Goal: Check status

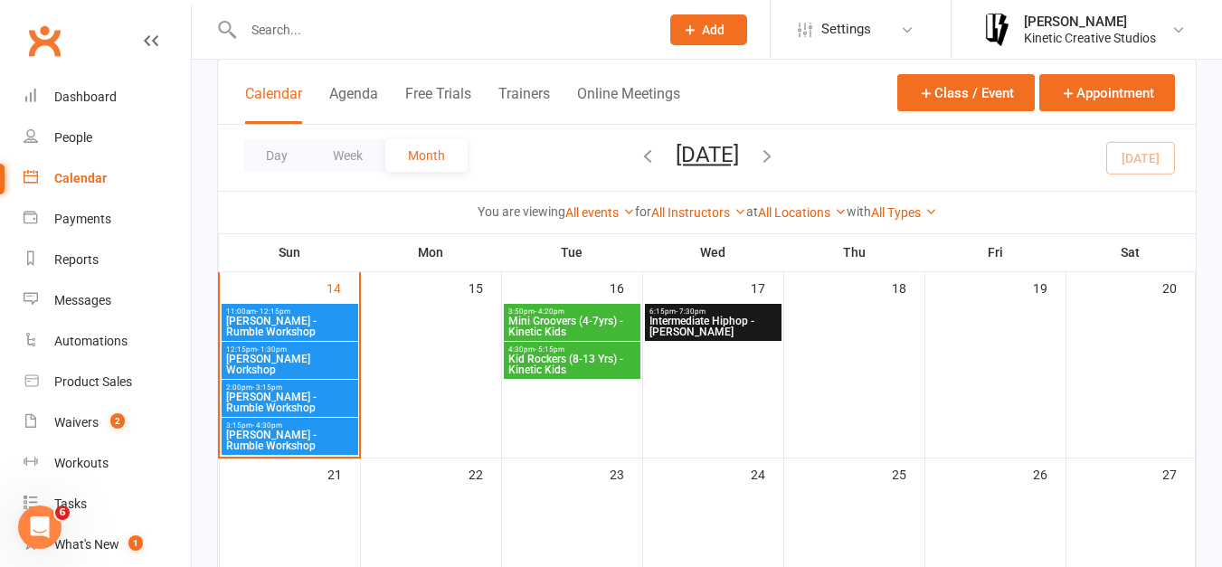
click at [305, 312] on span "11:00am - 12:15pm" at bounding box center [289, 312] width 129 height 8
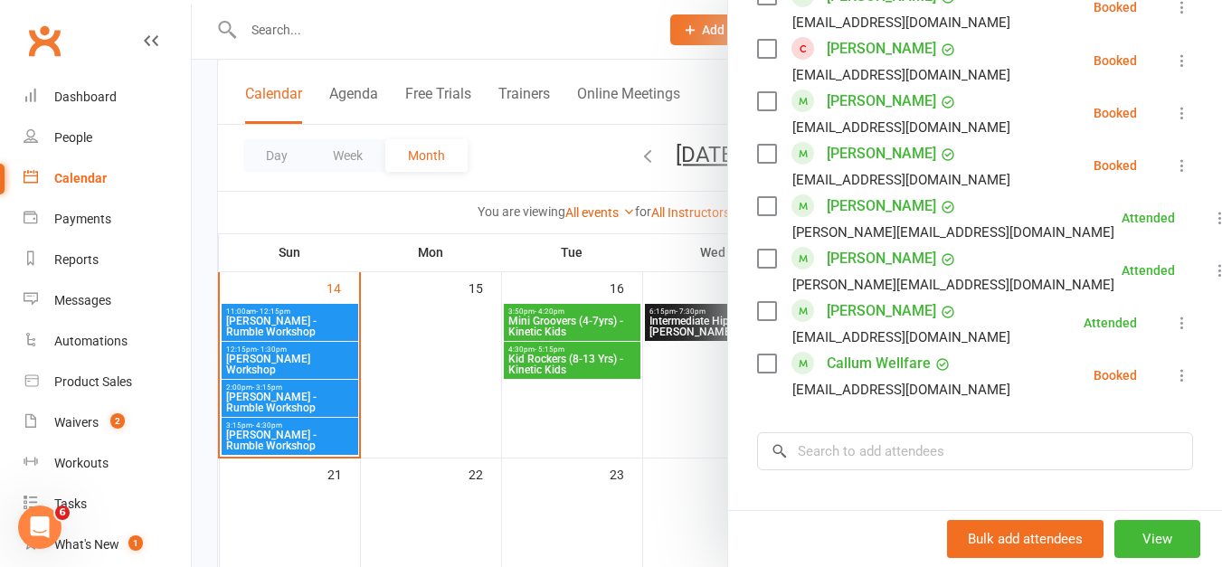
scroll to position [1225, 0]
click at [580, 153] on div at bounding box center [707, 283] width 1030 height 567
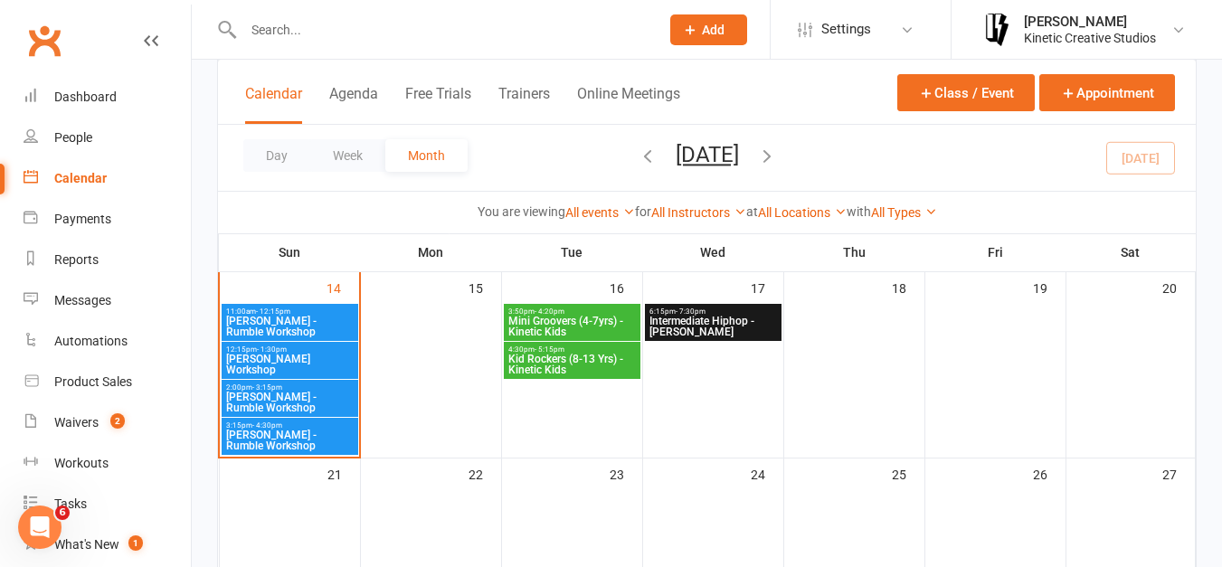
click at [303, 368] on span "[PERSON_NAME] Workshop" at bounding box center [289, 365] width 129 height 22
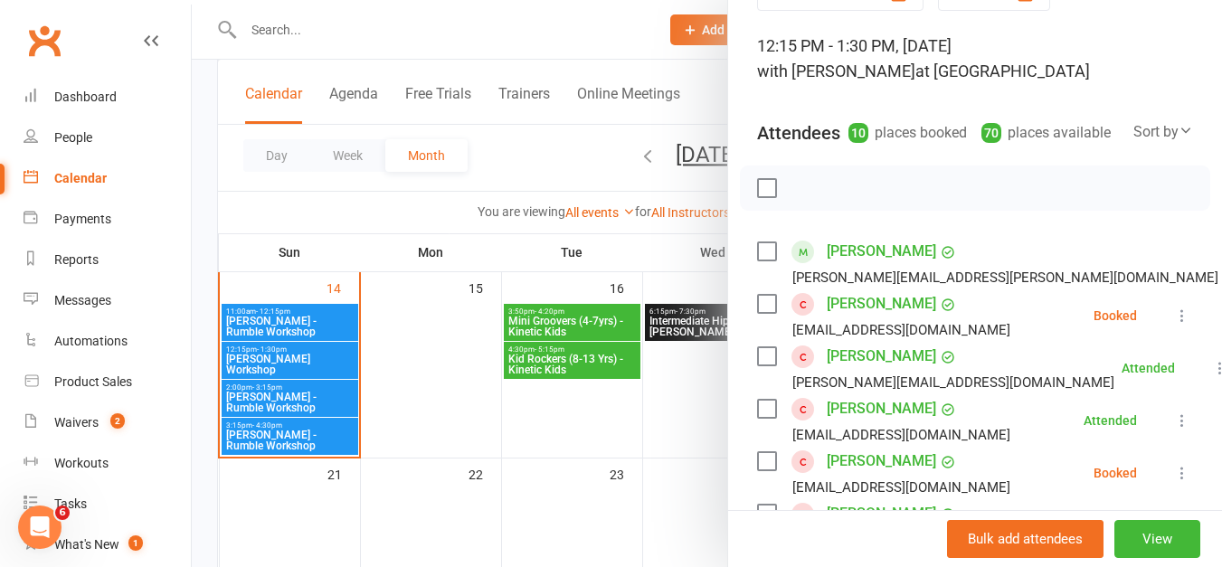
scroll to position [99, 0]
click at [536, 161] on div at bounding box center [707, 283] width 1030 height 567
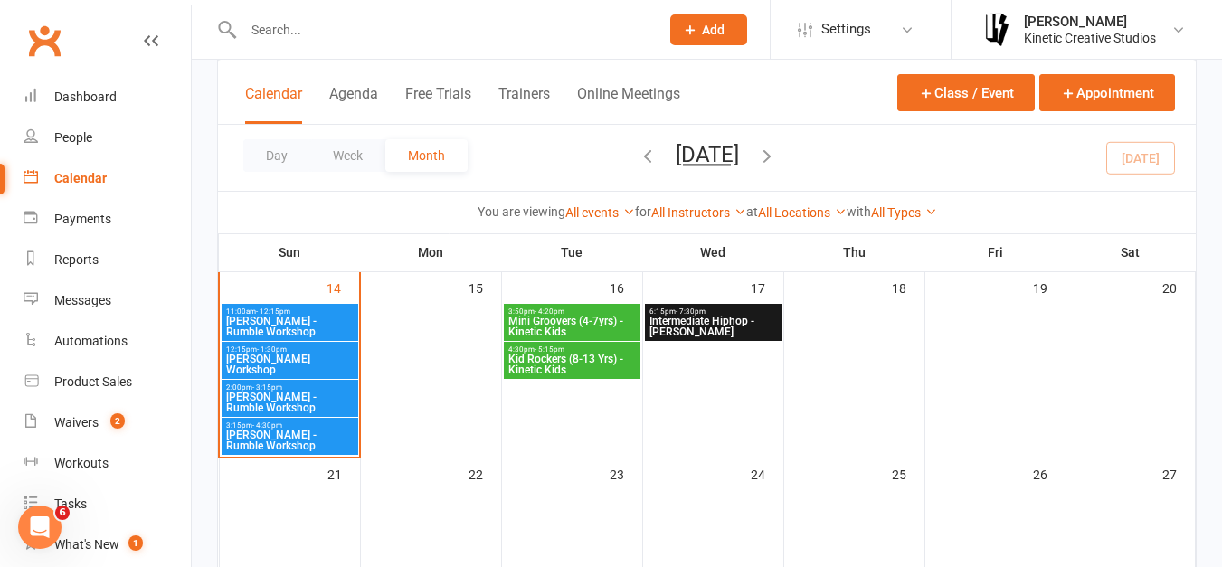
click at [310, 396] on span "[PERSON_NAME] - Rumble Workshop" at bounding box center [289, 403] width 129 height 22
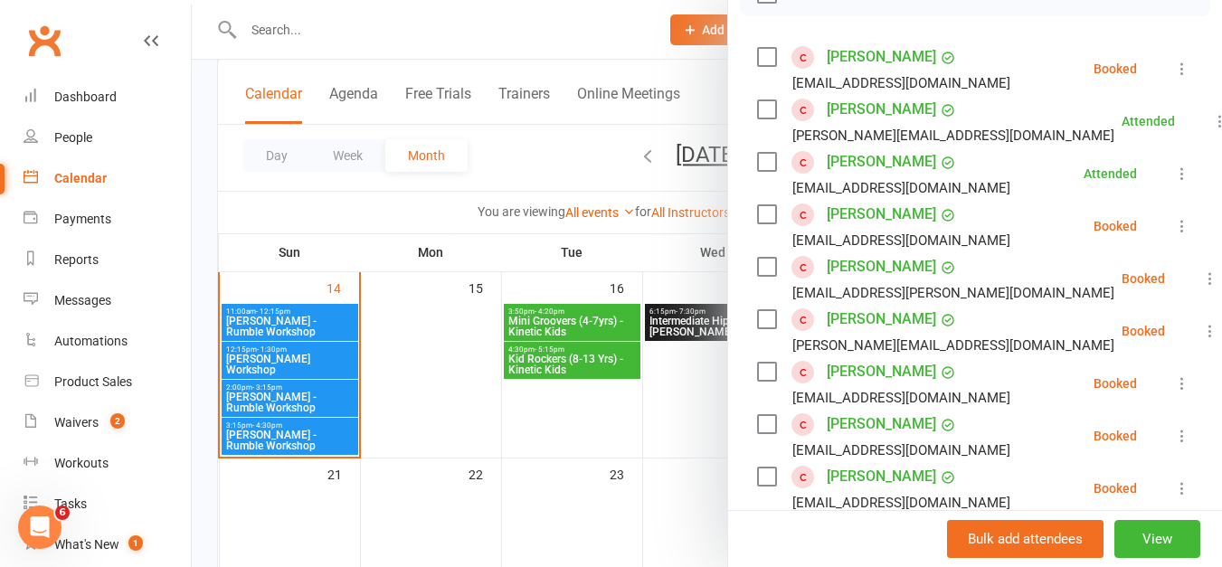
scroll to position [286, 0]
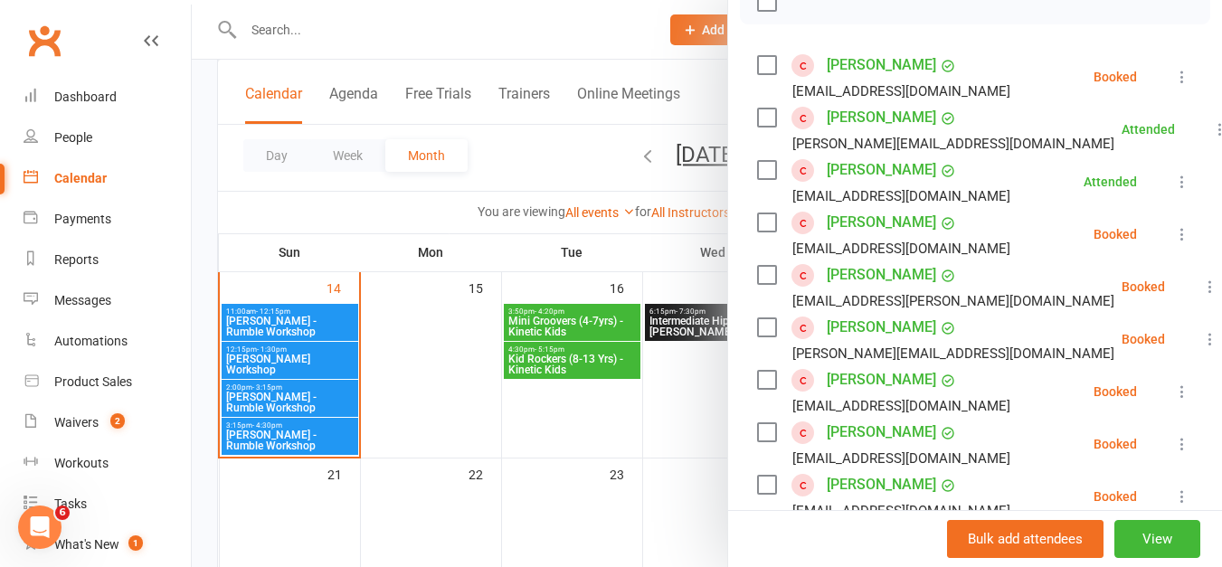
click at [526, 161] on div at bounding box center [707, 283] width 1030 height 567
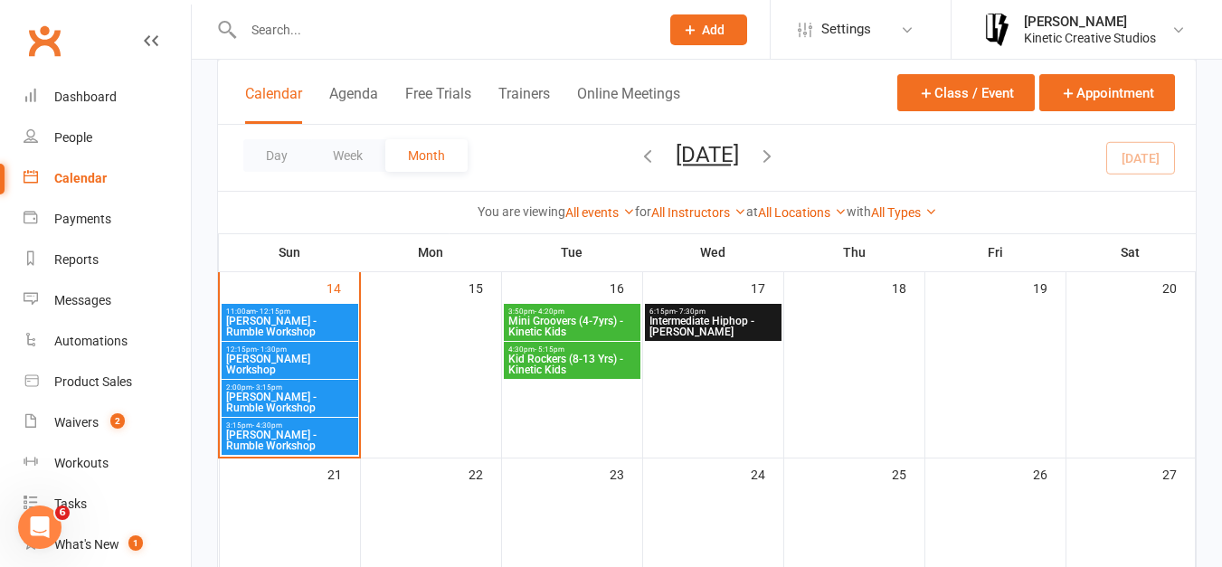
click at [318, 427] on span "3:15pm - 4:30pm" at bounding box center [289, 426] width 129 height 8
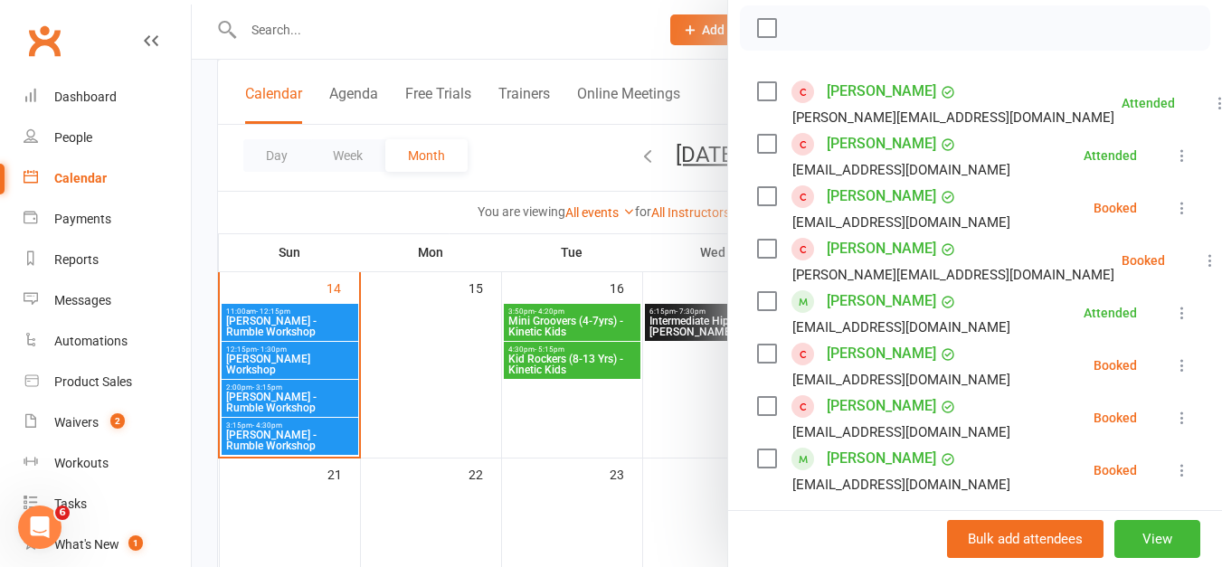
scroll to position [287, 0]
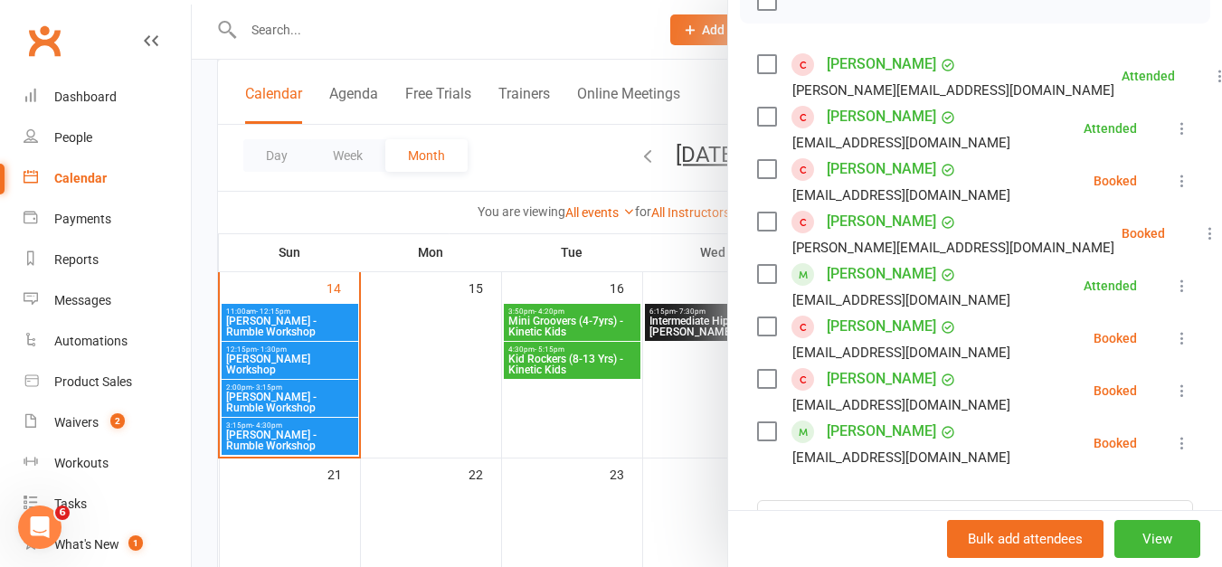
click at [1031, 247] on li "[PERSON_NAME] [PERSON_NAME][EMAIL_ADDRESS][DOMAIN_NAME] Booked More info Remove…" at bounding box center [975, 233] width 436 height 52
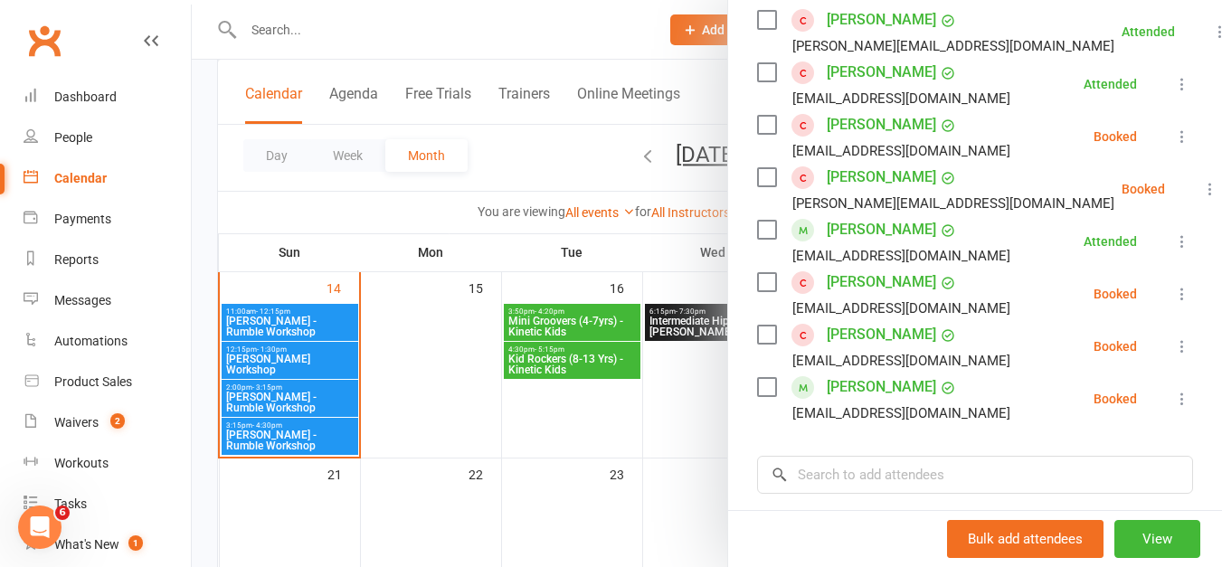
scroll to position [332, 0]
click at [504, 150] on div at bounding box center [707, 283] width 1030 height 567
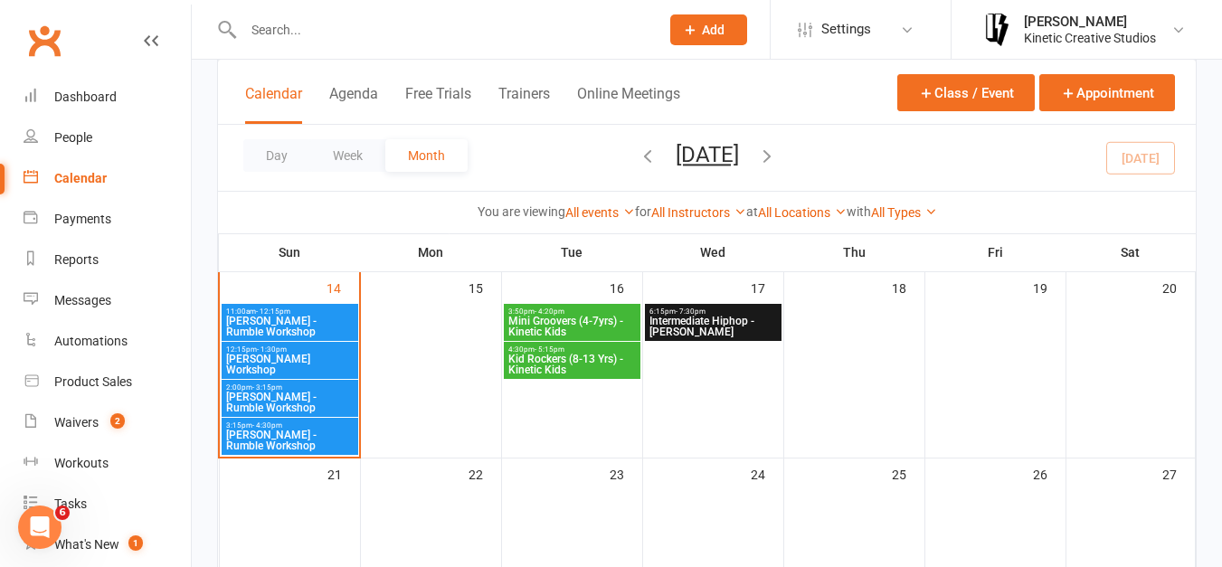
click at [301, 325] on span "[PERSON_NAME] - Rumble Workshop" at bounding box center [289, 327] width 129 height 22
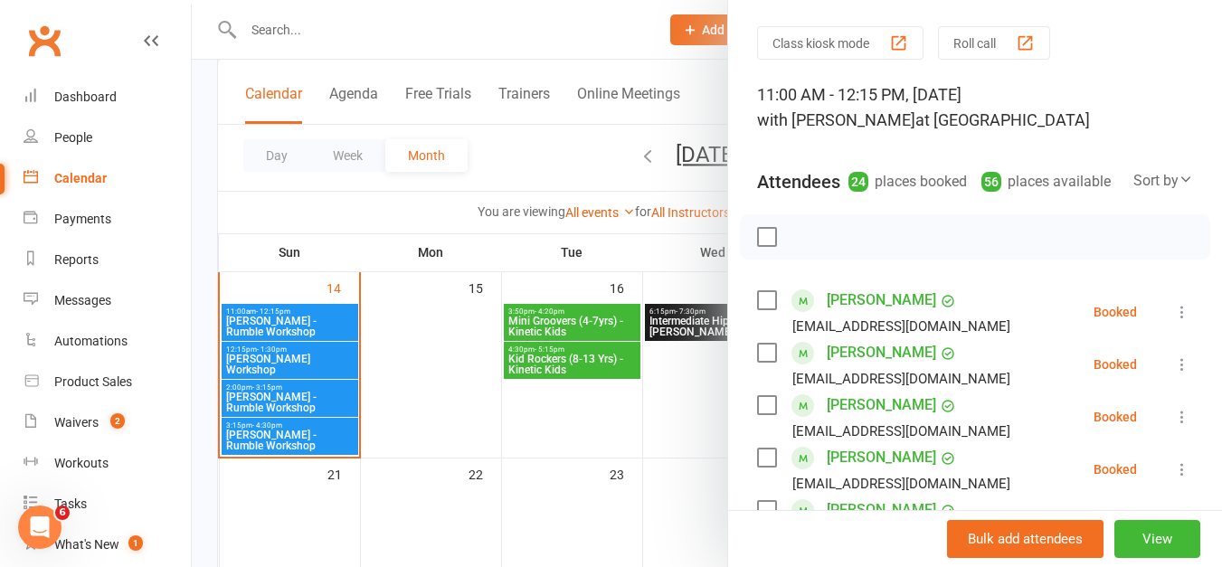
scroll to position [49, 0]
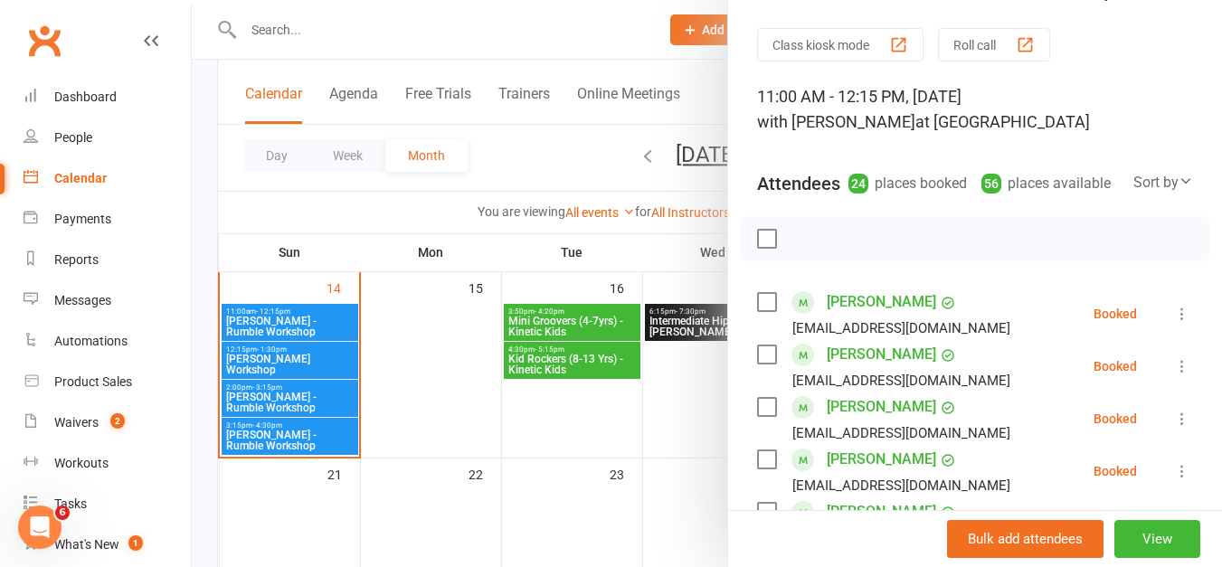
click at [538, 146] on div at bounding box center [707, 283] width 1030 height 567
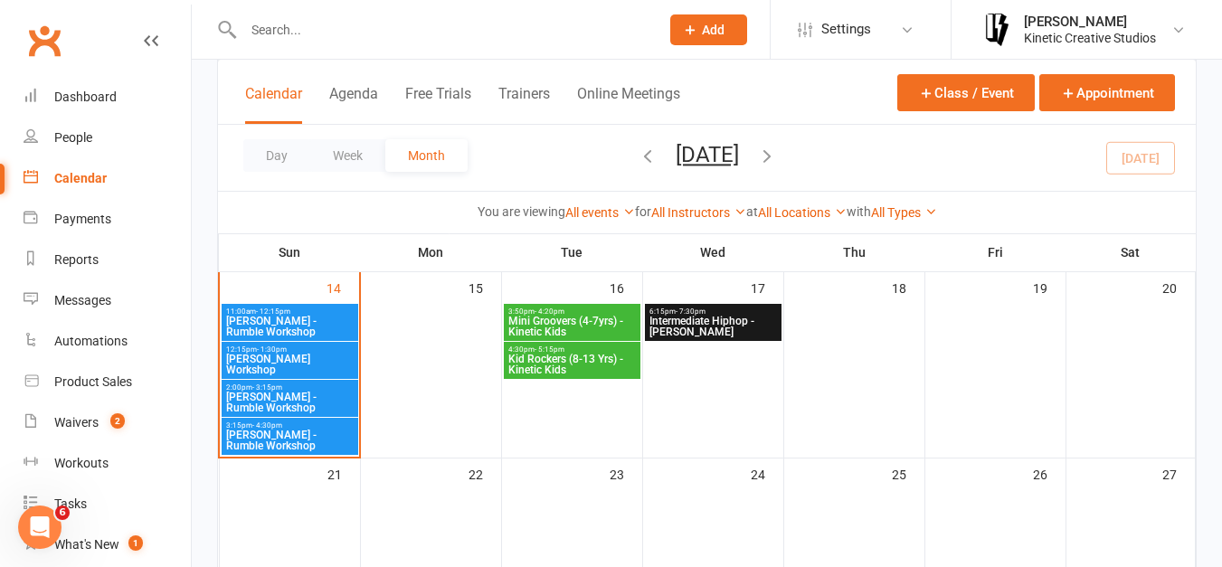
click at [299, 313] on span "11:00am - 12:15pm" at bounding box center [289, 312] width 129 height 8
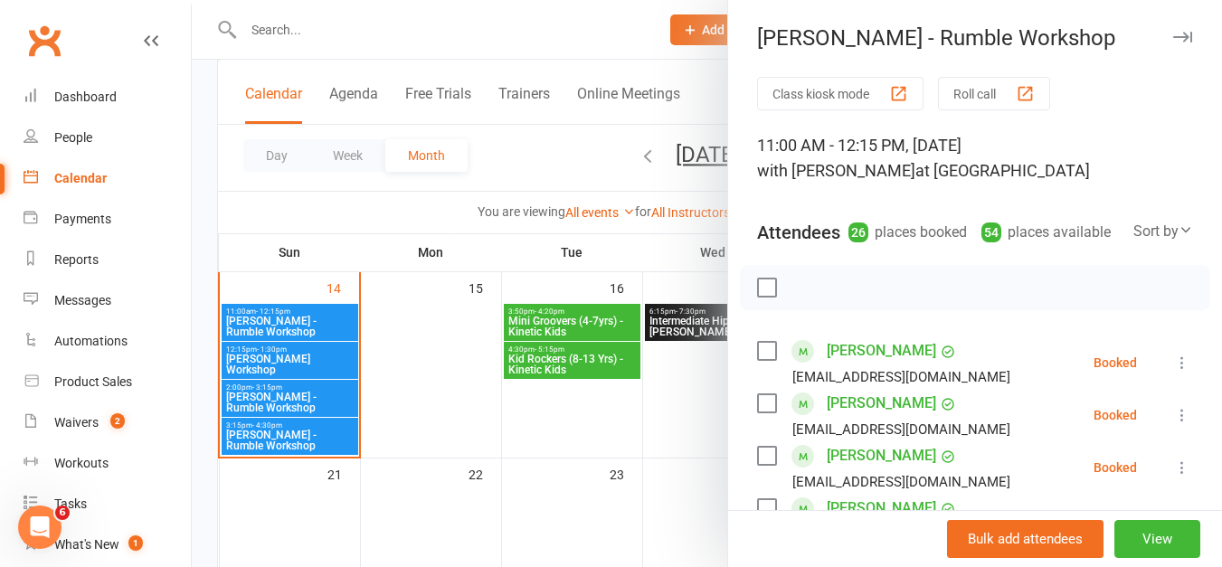
click at [501, 163] on div at bounding box center [707, 283] width 1030 height 567
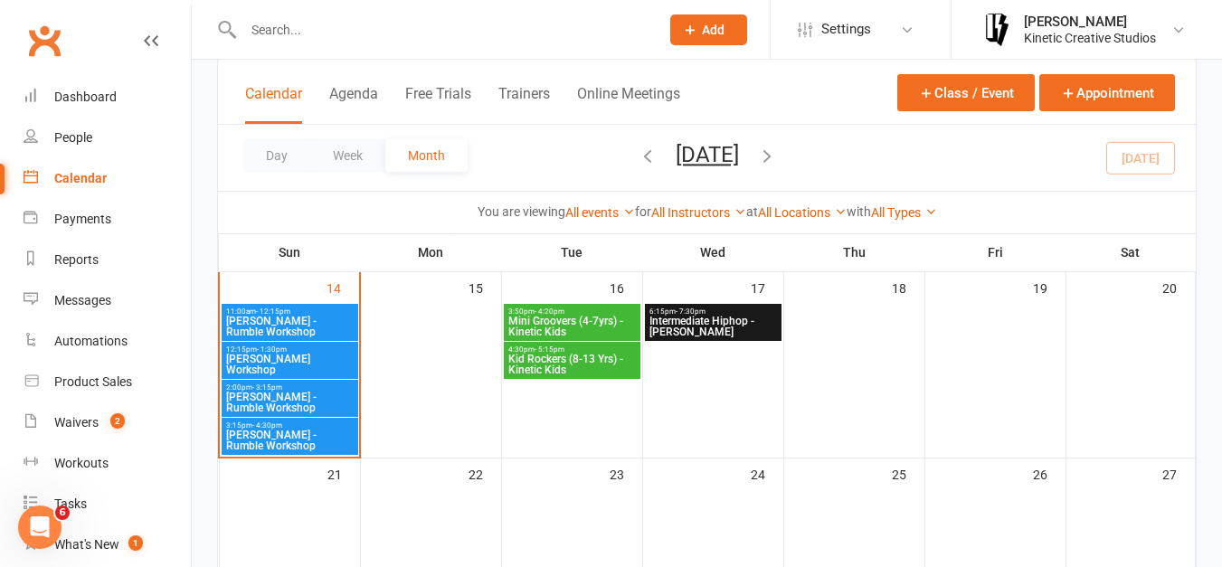
click at [328, 441] on span "[PERSON_NAME] - Rumble Workshop" at bounding box center [289, 441] width 129 height 22
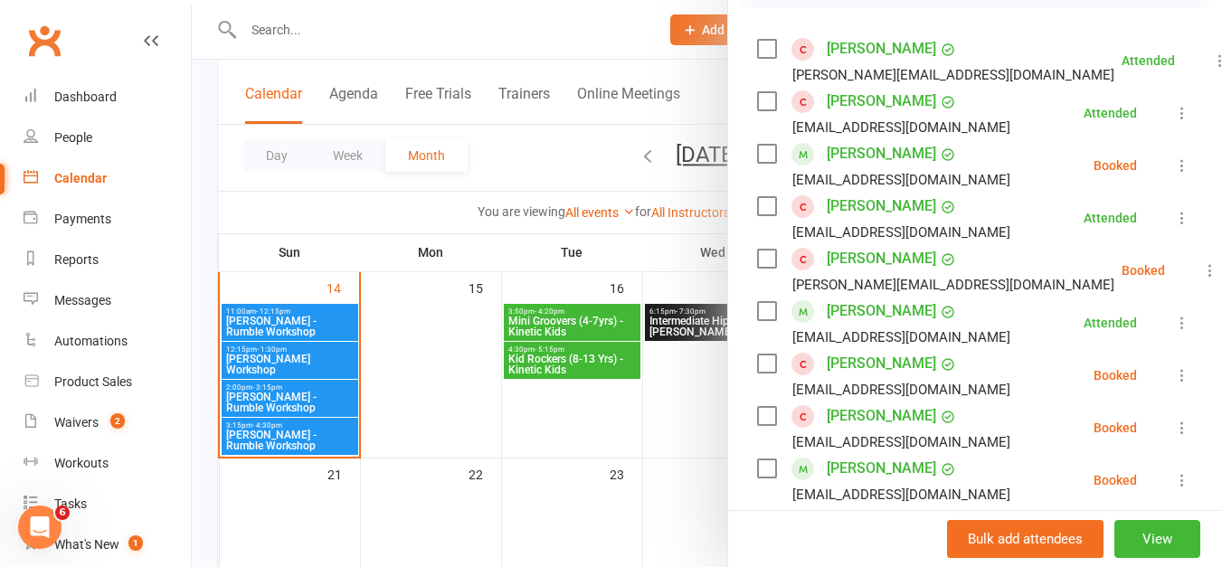
scroll to position [301, 0]
click at [490, 158] on div at bounding box center [707, 283] width 1030 height 567
